Goal: Transaction & Acquisition: Subscribe to service/newsletter

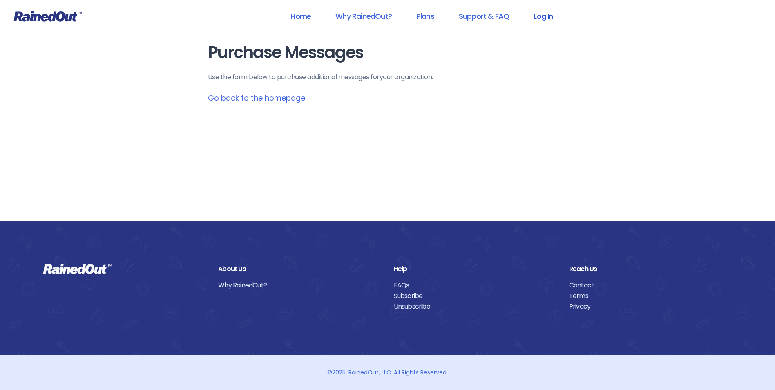
click at [539, 14] on link "Log In" at bounding box center [543, 16] width 40 height 18
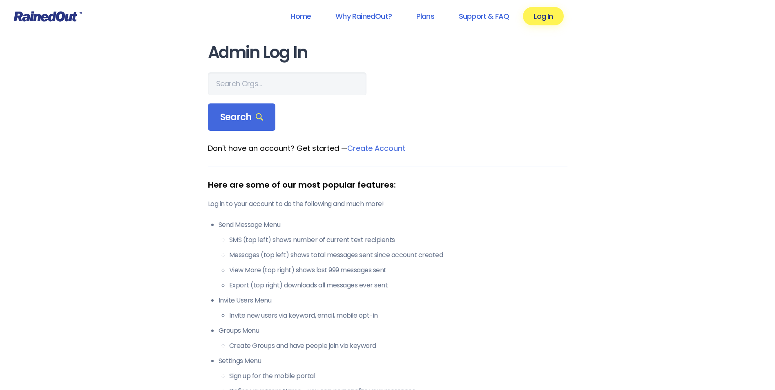
click at [396, 147] on link "Create Account" at bounding box center [376, 148] width 58 height 10
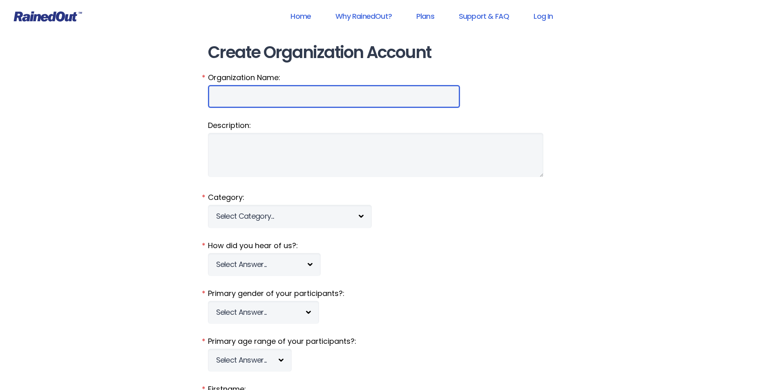
click at [285, 101] on input "Organization Name:" at bounding box center [334, 96] width 252 height 23
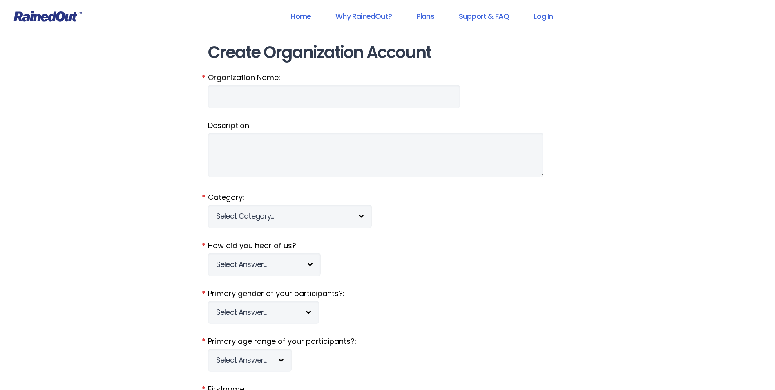
click at [484, 77] on label "Organization Name:" at bounding box center [388, 77] width 360 height 11
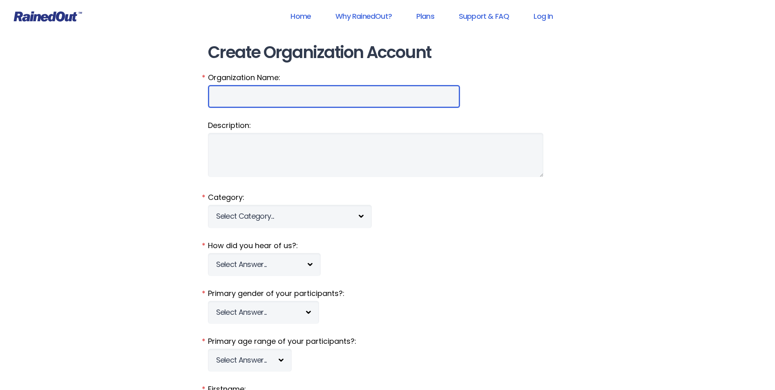
click at [460, 85] on input "Organization Name:" at bounding box center [334, 96] width 252 height 23
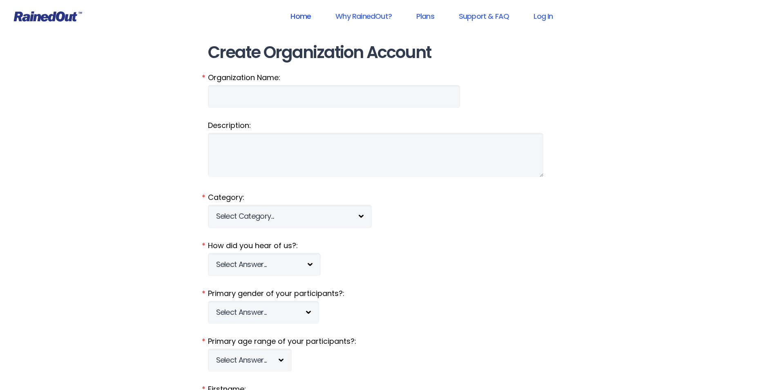
click at [307, 16] on link "Home" at bounding box center [301, 16] width 42 height 18
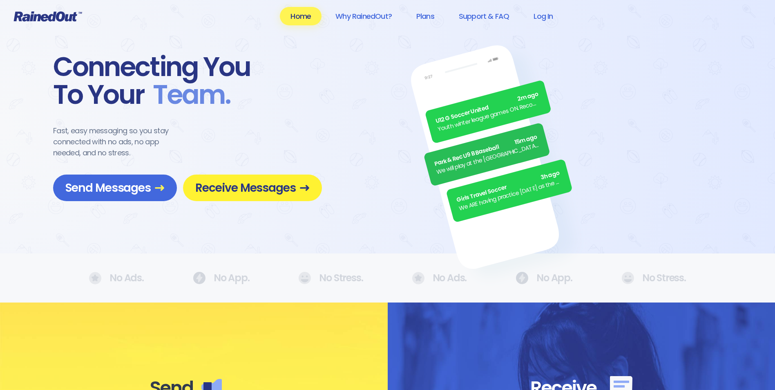
click at [277, 190] on span "Receive Messages" at bounding box center [252, 188] width 114 height 14
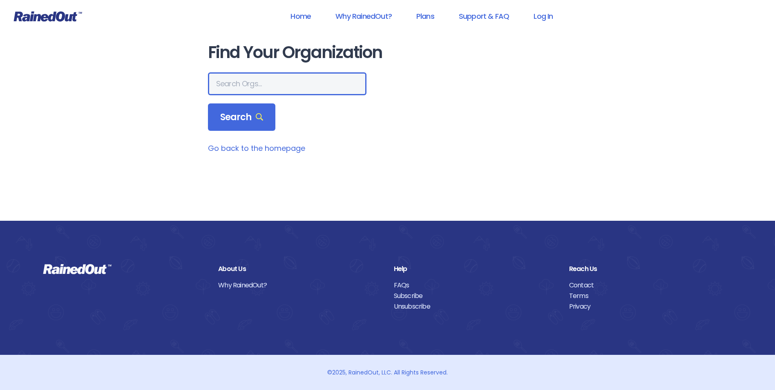
click at [238, 80] on input "text" at bounding box center [287, 83] width 159 height 23
type input "mount pleasant recreation department"
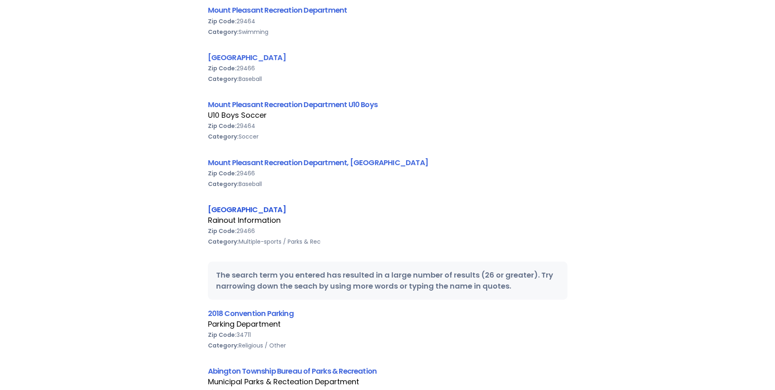
scroll to position [0, 0]
click at [286, 210] on link "[GEOGRAPHIC_DATA]" at bounding box center [247, 209] width 78 height 10
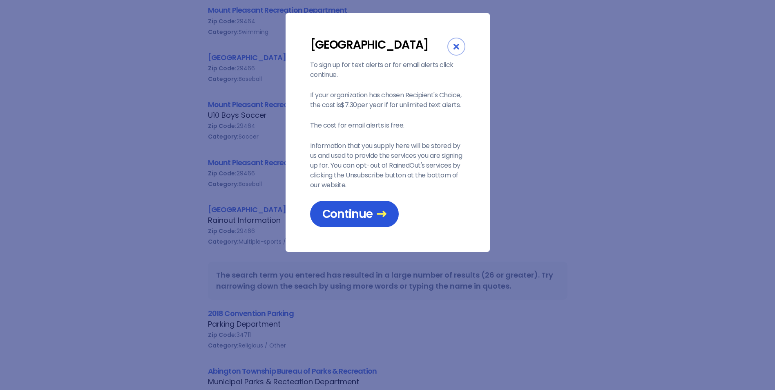
click at [363, 221] on span "Continue" at bounding box center [354, 214] width 64 height 14
